Goal: Information Seeking & Learning: Find specific fact

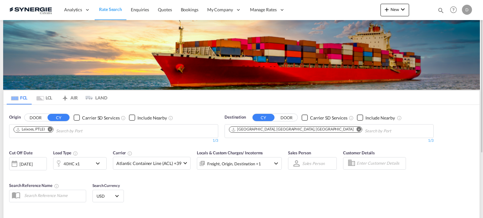
click at [436, 11] on div "Bookings Quotes Enquiries Help Resources Product Release D My Profile Logout" at bounding box center [453, 9] width 40 height 19
click at [442, 8] on md-icon "icon-magnify" at bounding box center [440, 10] width 7 height 7
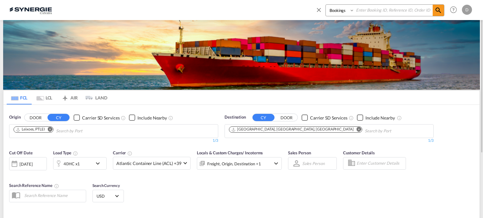
click at [386, 14] on input at bounding box center [393, 10] width 78 height 11
click at [340, 12] on select "Bookings Quotes Enquiries" at bounding box center [341, 10] width 30 height 11
select select "Quotes"
click at [326, 5] on select "Bookings Quotes Enquiries" at bounding box center [341, 10] width 30 height 11
click at [382, 9] on input at bounding box center [393, 10] width 78 height 11
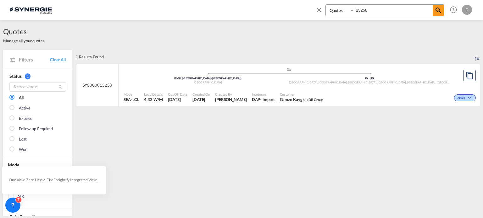
click at [261, 100] on div "- import" at bounding box center [267, 100] width 14 height 6
click at [364, 7] on input "15258" at bounding box center [393, 10] width 78 height 11
type input "15158"
click at [293, 99] on span "[PERSON_NAME] C8 energy" at bounding box center [304, 100] width 47 height 6
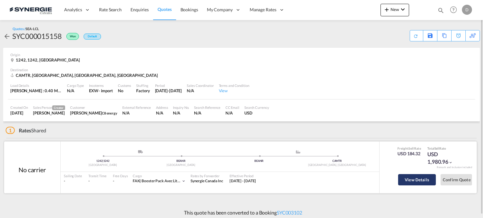
click at [411, 184] on button "View Details" at bounding box center [417, 179] width 38 height 11
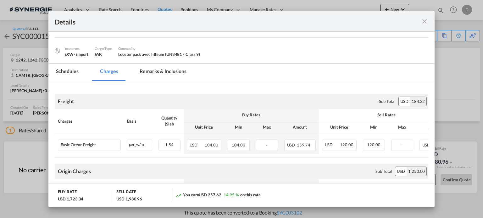
scroll to position [76, 0]
click at [179, 67] on md-tab-item "Remarks & Inclusions" at bounding box center [163, 72] width 62 height 17
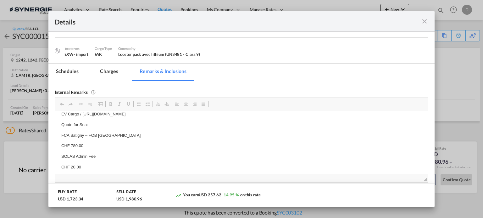
scroll to position [0, 0]
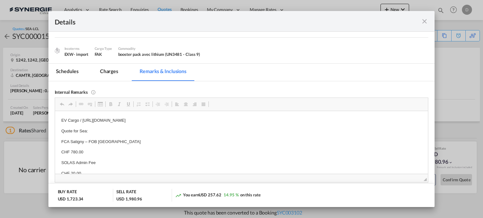
drag, startPoint x: 241, startPoint y: 113, endPoint x: 166, endPoint y: 127, distance: 76.4
click at [166, 127] on body "EV Cargo / https://app.frontapp.com/open/msg_1hv9qoen?key=psl-dcCjftr1uKFoiMGje…" at bounding box center [241, 189] width 360 height 145
click at [162, 141] on p "FCA Satigny – FOB Antwerp" at bounding box center [241, 142] width 360 height 7
drag, startPoint x: 242, startPoint y: 120, endPoint x: 83, endPoint y: 118, distance: 159.4
click at [83, 118] on p "EV Cargo / https://app.frontapp.com/open/msg_1hv9qoen?key=psl-dcCjftr1uKFoiMGje…" at bounding box center [241, 120] width 360 height 7
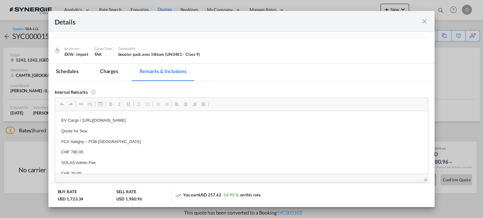
copy p "https://app.frontapp.com/open/msg_1hv9qoen?key=psl-dcCjftr1uKFoiMGjeQJwz4U8l0ft"
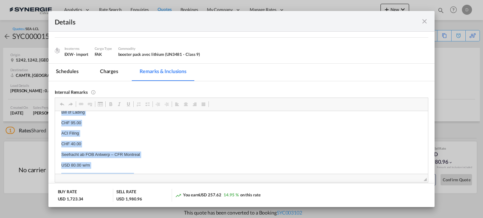
scroll to position [94, 0]
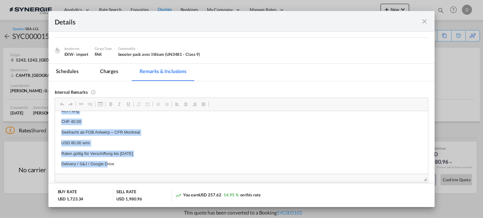
drag, startPoint x: 60, startPoint y: 114, endPoint x: 154, endPoint y: 151, distance: 101.5
click at [154, 151] on html "EV Cargo / https://app.frontapp.com/open/msg_1hv9qoen?key=psl-dcCjftr1uKFoiMGje…" at bounding box center [241, 95] width 373 height 157
copy body "EV Cargo / https://app.frontapp.com/open/msg_1hv9qoen?key=psl-dcCjftr1uKFoiMGje…"
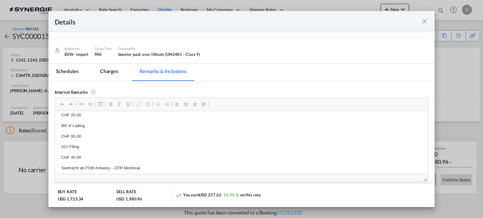
scroll to position [58, 0]
click at [125, 150] on body "EV Cargo / https://app.frontapp.com/open/msg_1hv9qoen?key=psl-dcCjftr1uKFoiMGje…" at bounding box center [241, 131] width 360 height 145
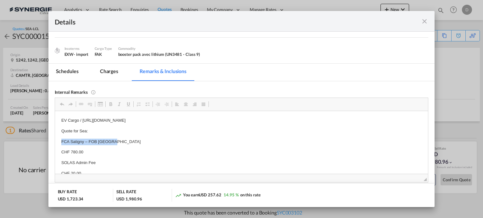
drag, startPoint x: 61, startPoint y: 141, endPoint x: 112, endPoint y: 138, distance: 51.4
click at [112, 138] on body "EV Cargo / https://app.frontapp.com/open/msg_1hv9qoen?key=psl-dcCjftr1uKFoiMGje…" at bounding box center [241, 189] width 360 height 145
copy p "FCA Satigny – FOB Antwerp"
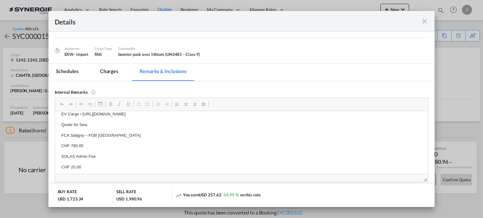
scroll to position [6, 0]
click at [155, 114] on p "EV Cargo / https://app.frontapp.com/open/msg_1hv9qoen?key=psl-dcCjftr1uKFoiMGje…" at bounding box center [241, 114] width 360 height 7
drag, startPoint x: 84, startPoint y: 144, endPoint x: 58, endPoint y: 143, distance: 26.1
click at [58, 143] on html "EV Cargo / https://app.frontapp.com/open/msg_1hv9qoen?key=psl-dcCjftr1uKFoiMGje…" at bounding box center [241, 183] width 373 height 157
copy p "CHF 780.00"
